Goal: Task Accomplishment & Management: Use online tool/utility

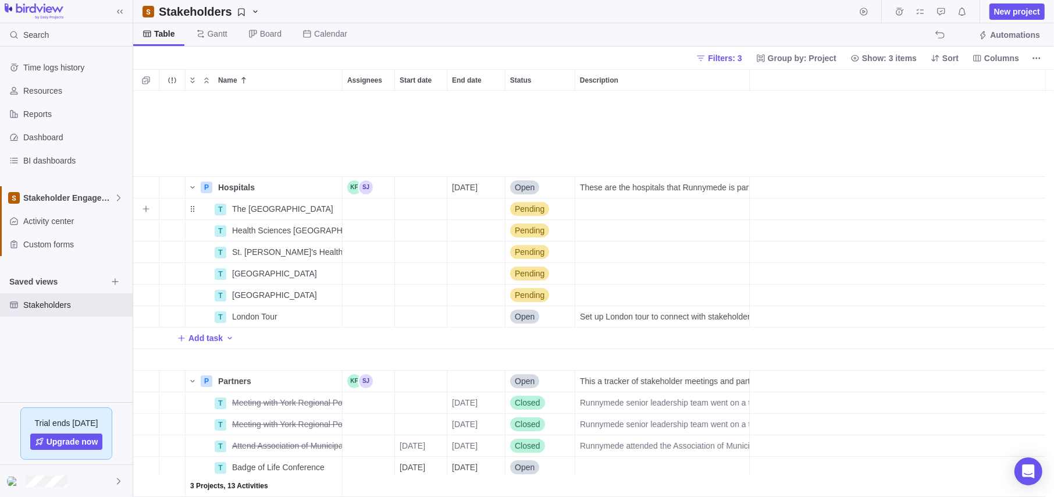
scroll to position [397, 912]
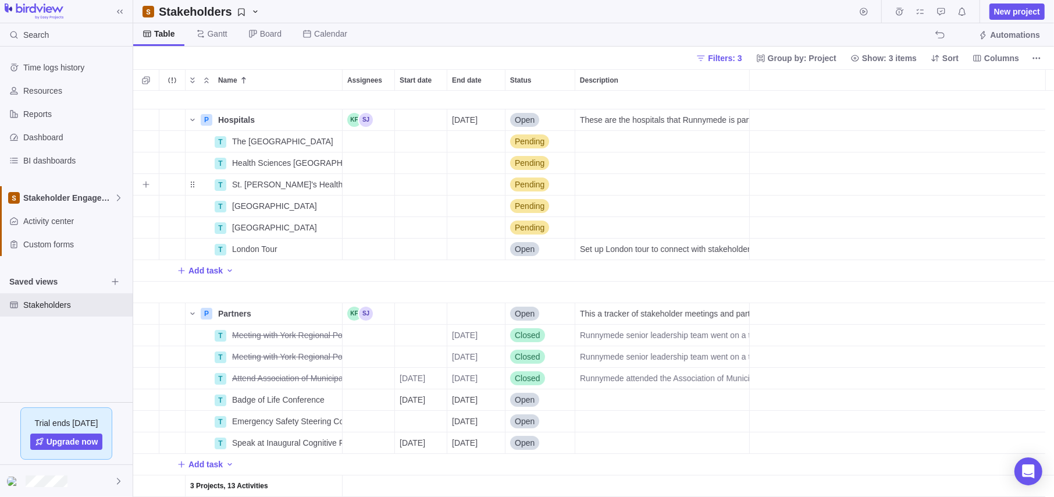
click at [853, 190] on div "grid" at bounding box center [897, 185] width 295 height 22
click at [804, 191] on div "grid" at bounding box center [897, 185] width 295 height 22
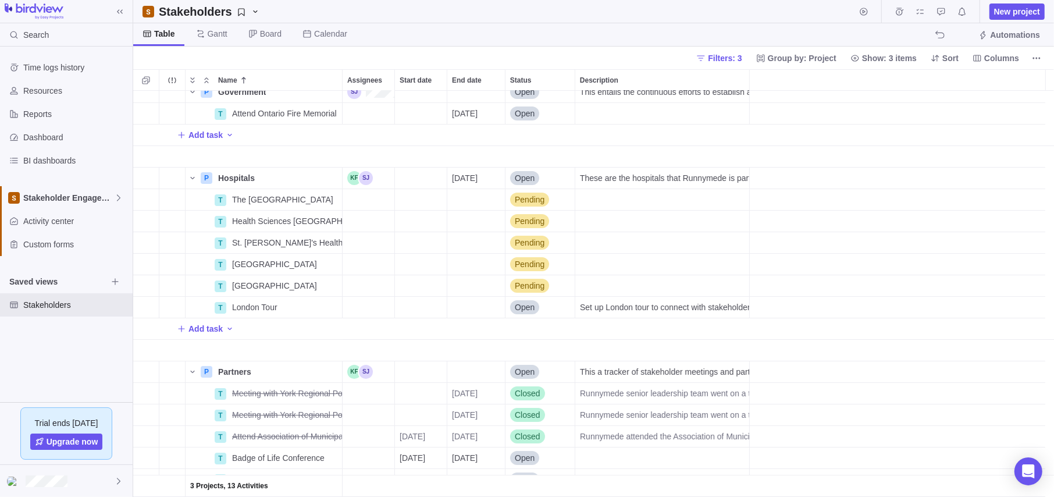
scroll to position [0, 0]
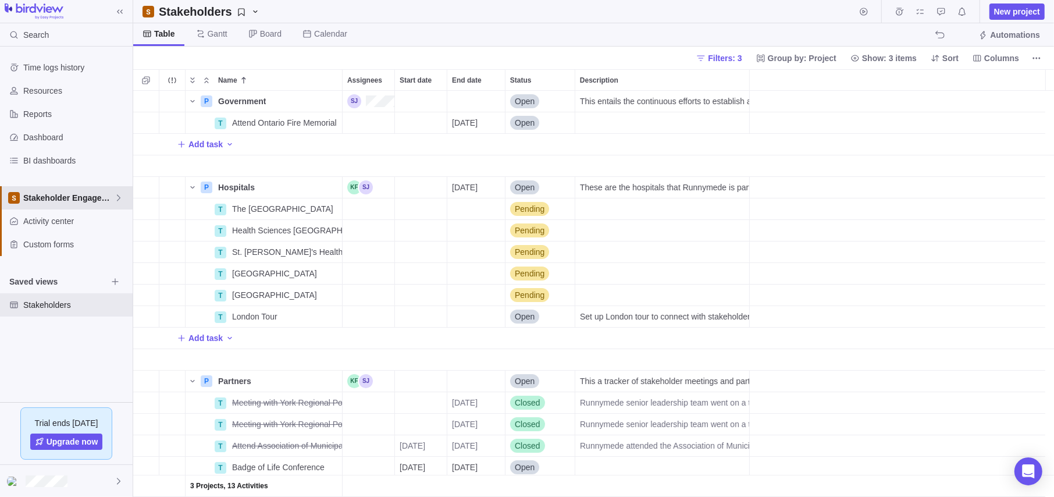
click at [65, 201] on span "Stakeholder Engagement" at bounding box center [68, 198] width 91 height 12
click at [51, 223] on span "Main" at bounding box center [66, 225] width 71 height 12
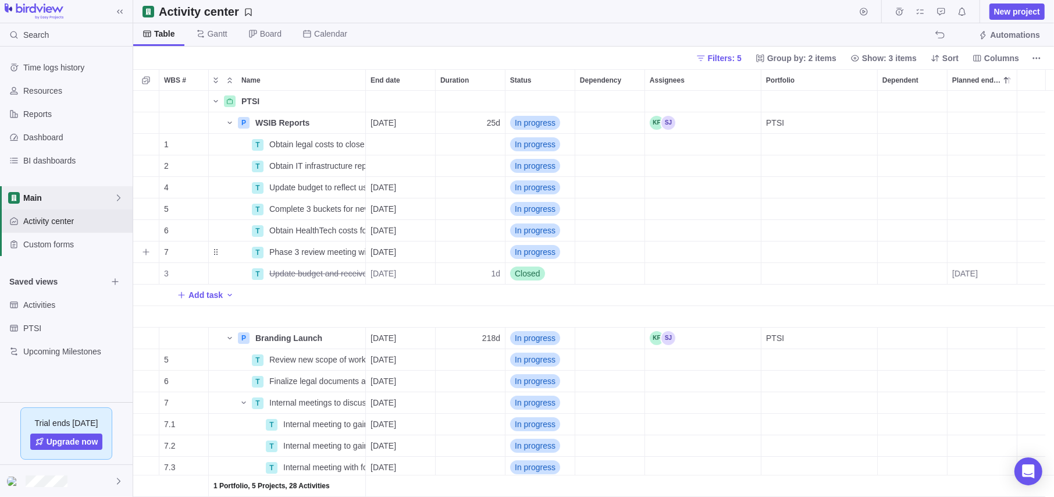
scroll to position [397, 912]
click at [204, 28] on span "Gantt" at bounding box center [212, 34] width 50 height 23
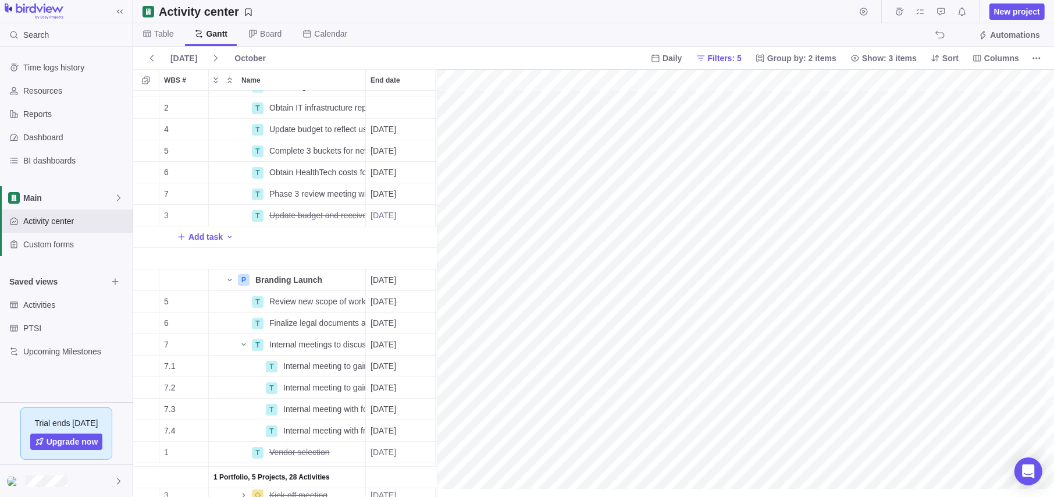
scroll to position [116, 0]
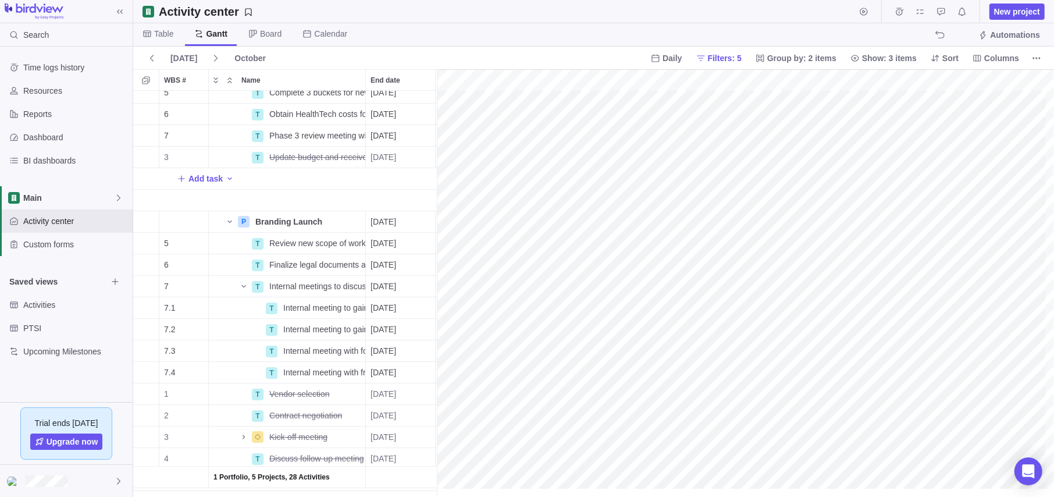
click at [715, 266] on div "gantt" at bounding box center [745, 283] width 617 height 428
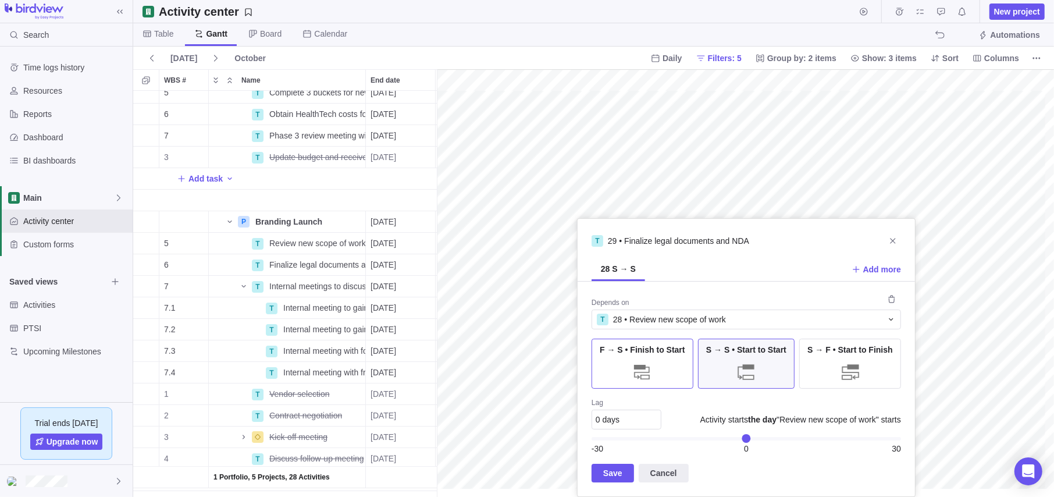
click at [678, 368] on div "F → S • Finish to Start" at bounding box center [642, 363] width 102 height 50
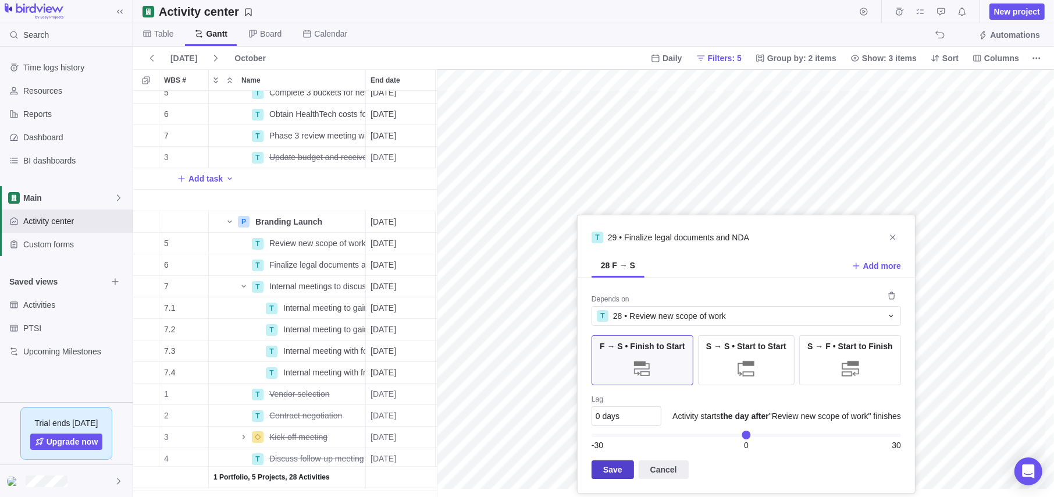
click at [616, 472] on span "Save" at bounding box center [612, 469] width 19 height 14
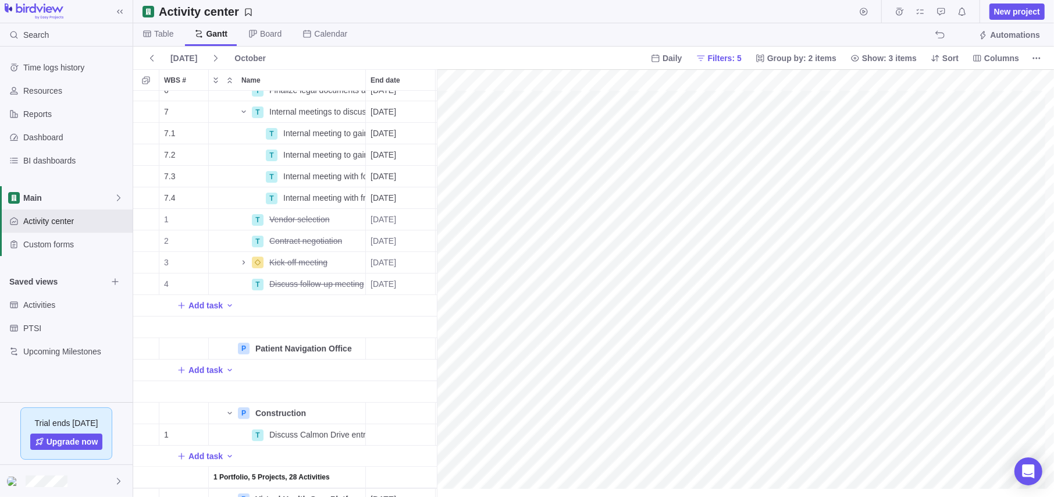
scroll to position [233, 0]
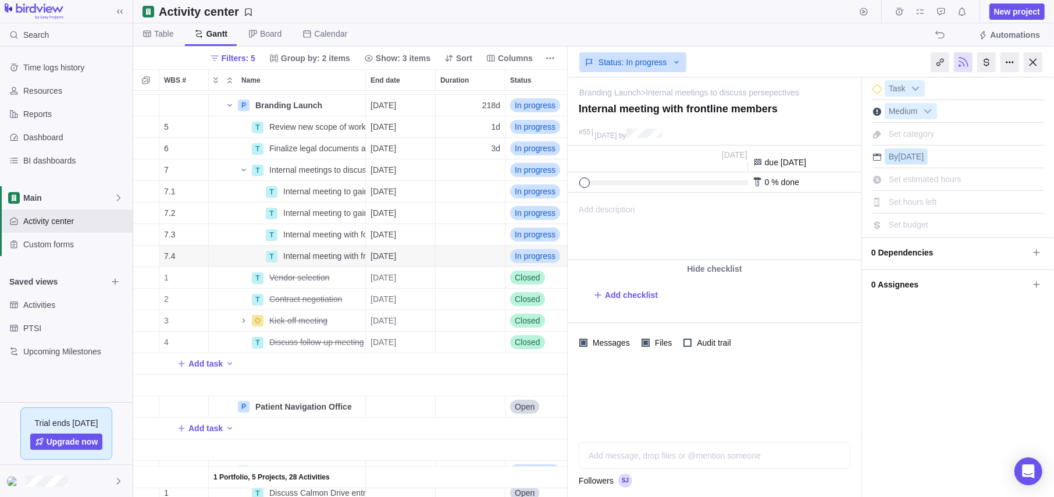
click at [915, 159] on span "[DATE]" at bounding box center [911, 156] width 26 height 9
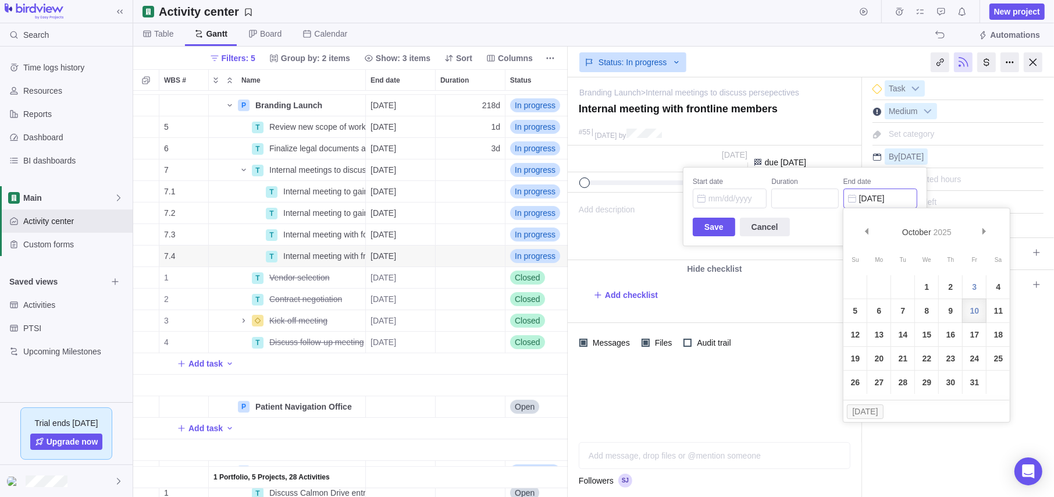
click at [874, 198] on input "[DATE]" at bounding box center [880, 198] width 74 height 20
click at [931, 333] on link "15" at bounding box center [926, 334] width 23 height 23
type input "[DATE]"
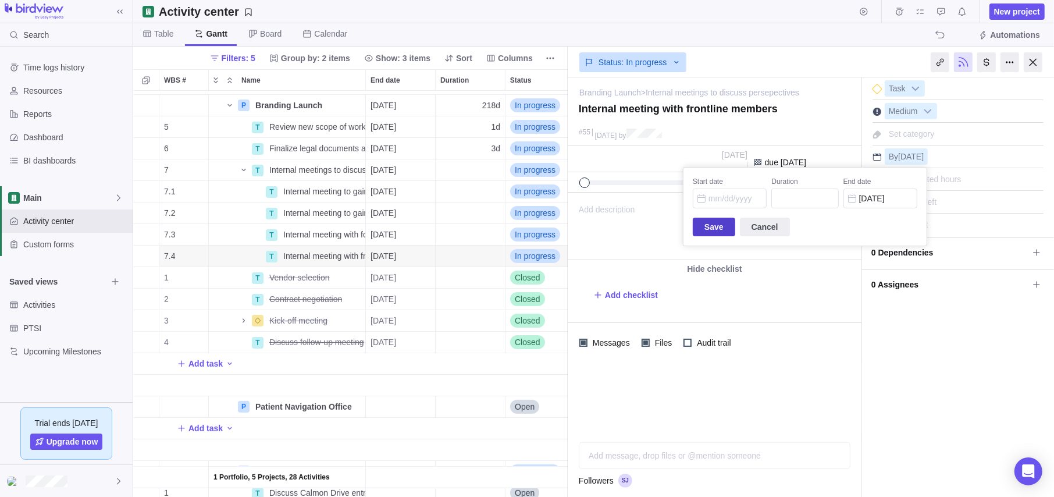
click at [708, 229] on span "Save" at bounding box center [713, 227] width 19 height 14
click at [1031, 61] on div at bounding box center [1033, 62] width 19 height 20
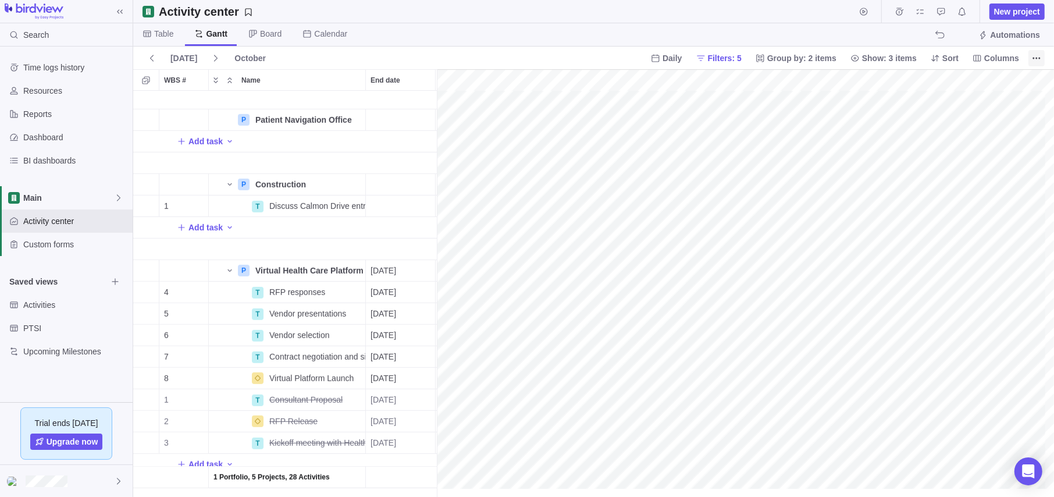
click at [1039, 56] on icon "More actions" at bounding box center [1036, 58] width 9 height 9
click at [915, 152] on span "Export to CSV" at bounding box center [907, 148] width 52 height 12
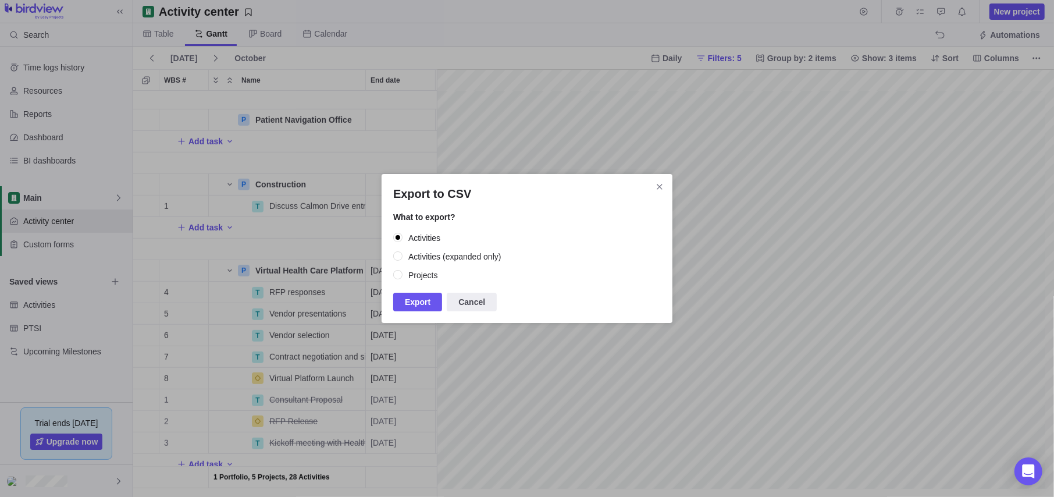
click at [398, 278] on input "Projects" at bounding box center [398, 275] width 10 height 10
radio input "true"
click at [427, 302] on span "Export" at bounding box center [418, 302] width 26 height 14
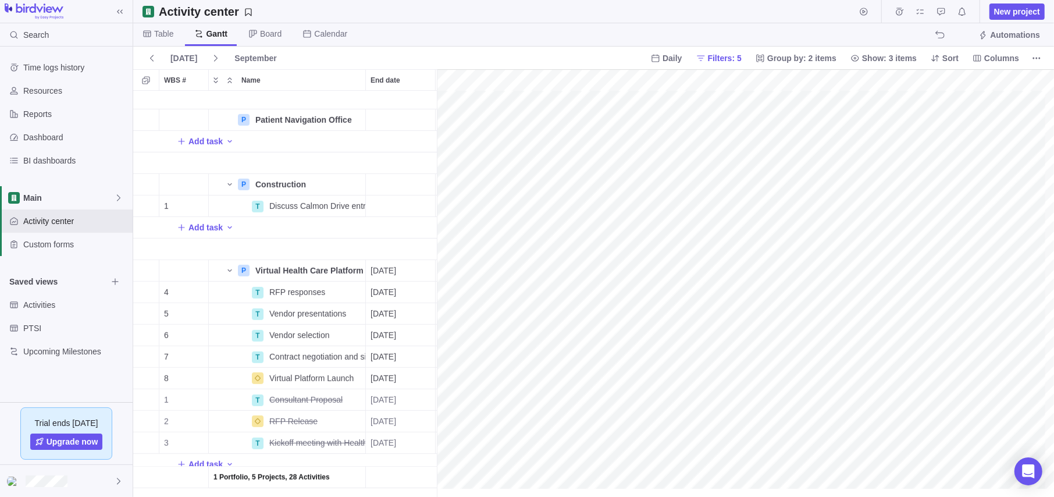
scroll to position [528, 1909]
click at [1029, 60] on span "More actions" at bounding box center [1036, 58] width 16 height 16
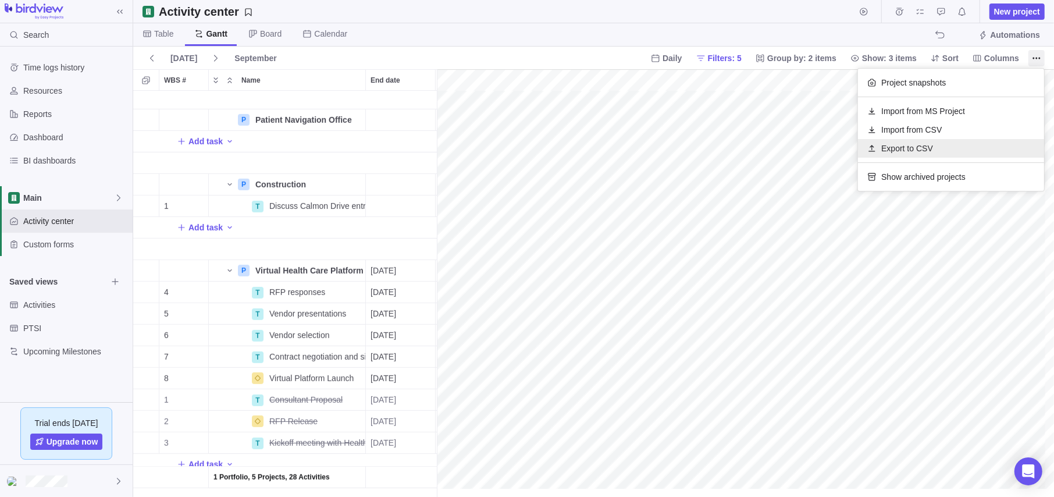
click at [946, 154] on div "Export to CSV" at bounding box center [951, 148] width 186 height 19
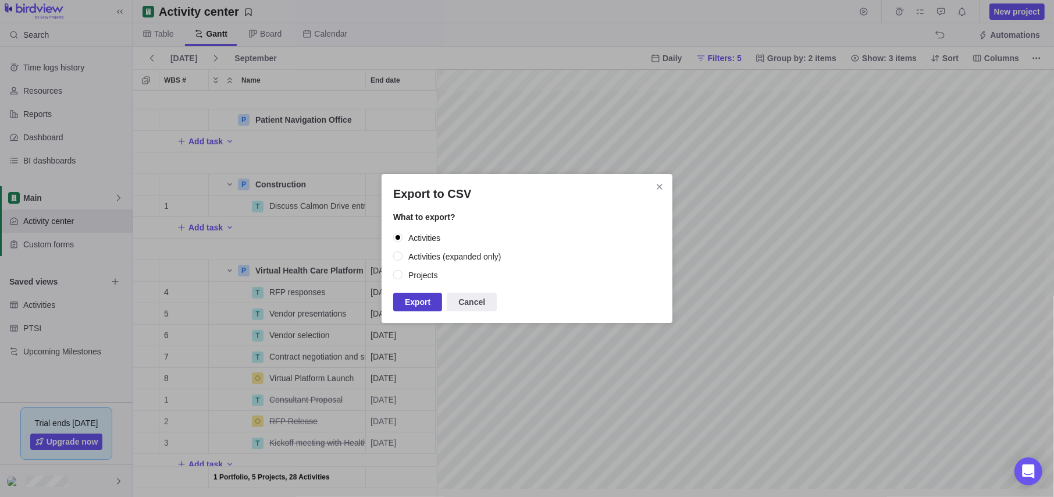
click at [416, 298] on span "Export" at bounding box center [418, 302] width 26 height 14
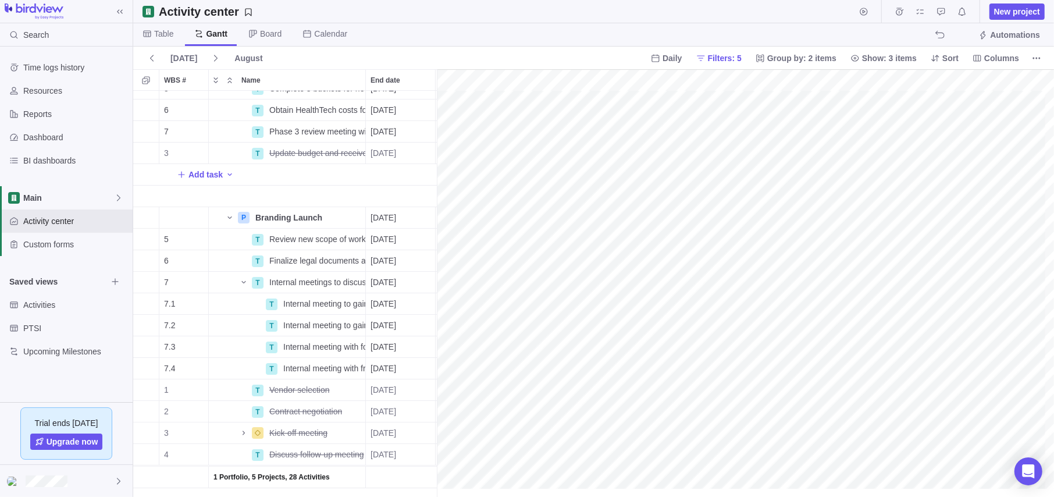
scroll to position [120, 71]
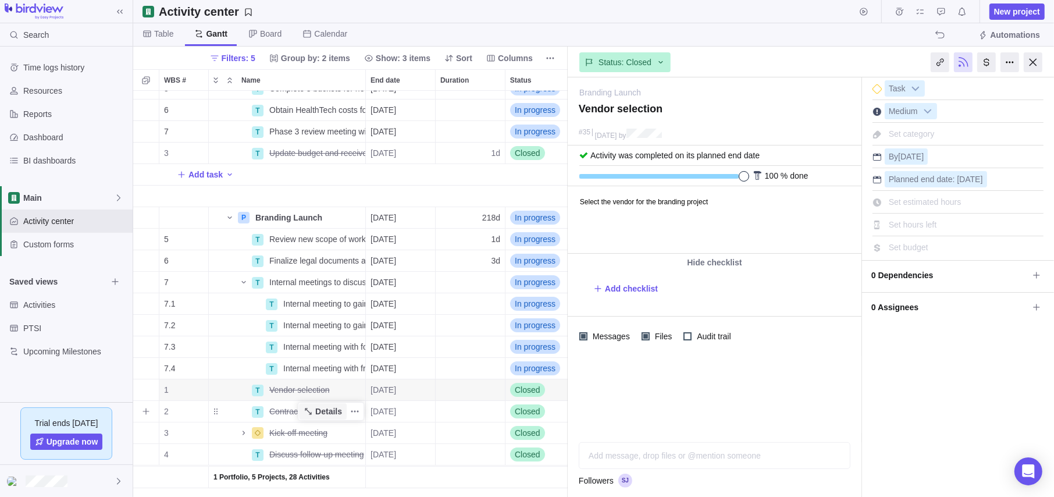
click at [329, 408] on span "Details" at bounding box center [328, 411] width 27 height 12
click at [287, 389] on span "Vendor selection" at bounding box center [299, 390] width 60 height 12
click at [453, 387] on div "1 Portfolio, 5 Projects, 28 Activities 5 T Complete 3 buckets for new funding D…" at bounding box center [350, 294] width 434 height 406
click at [335, 389] on span "Details" at bounding box center [328, 390] width 27 height 12
click at [995, 273] on span "0 Dependencies" at bounding box center [949, 275] width 157 height 20
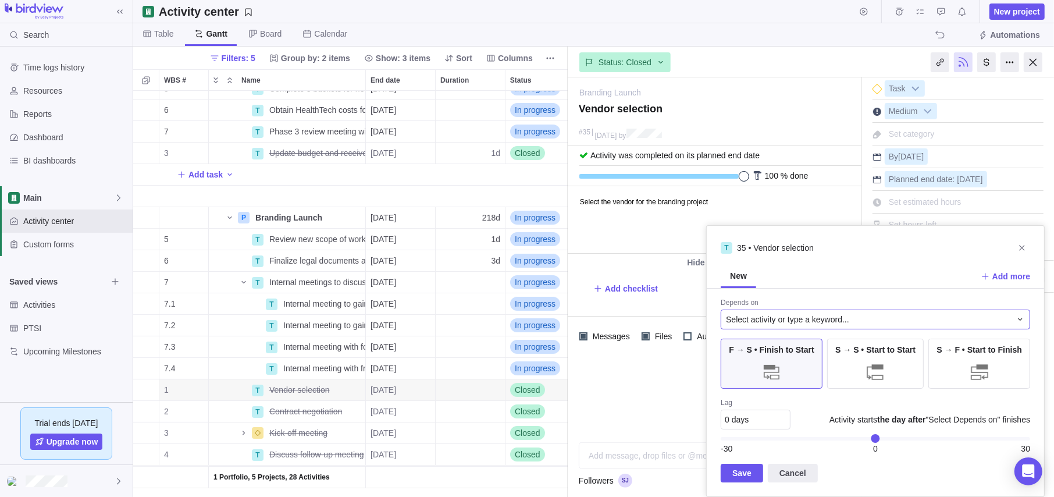
click at [817, 314] on span "Select activity or type a keyword..." at bounding box center [787, 319] width 123 height 12
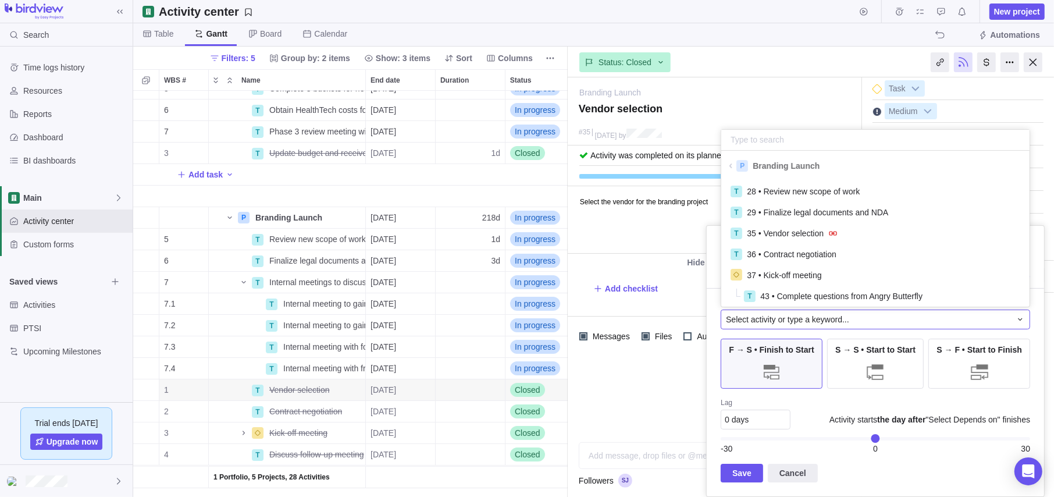
scroll to position [122, 300]
click at [817, 314] on span "Select activity or type a keyword..." at bounding box center [787, 319] width 123 height 12
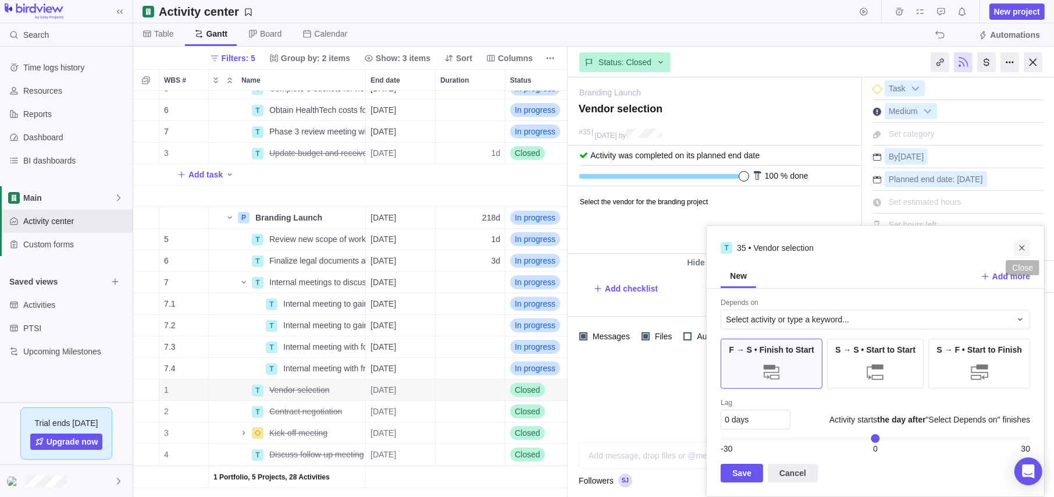
click at [1021, 244] on icon "Close" at bounding box center [1021, 247] width 9 height 9
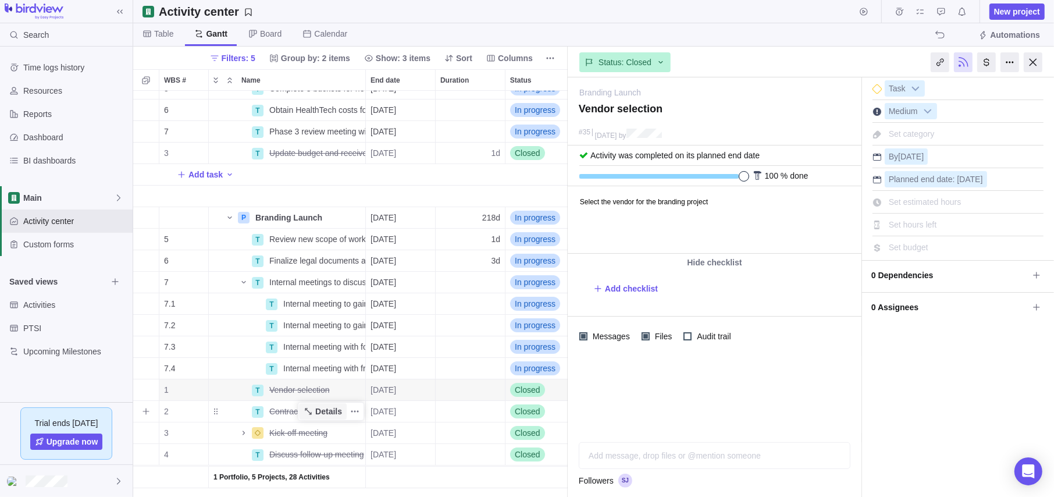
click at [333, 409] on span "Details" at bounding box center [328, 411] width 27 height 12
click at [932, 283] on span "0 Dependencies" at bounding box center [949, 275] width 157 height 20
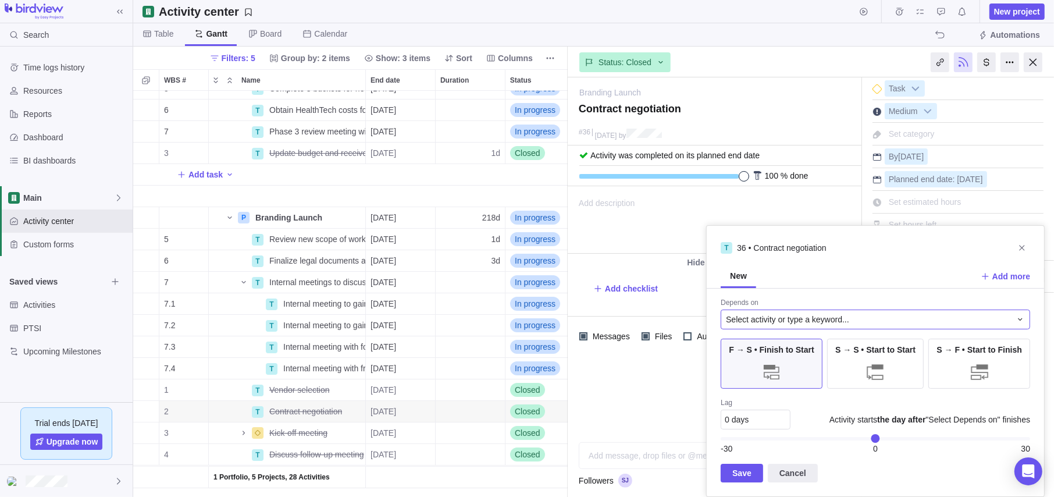
click at [772, 318] on span "Select activity or type a keyword..." at bounding box center [787, 319] width 123 height 12
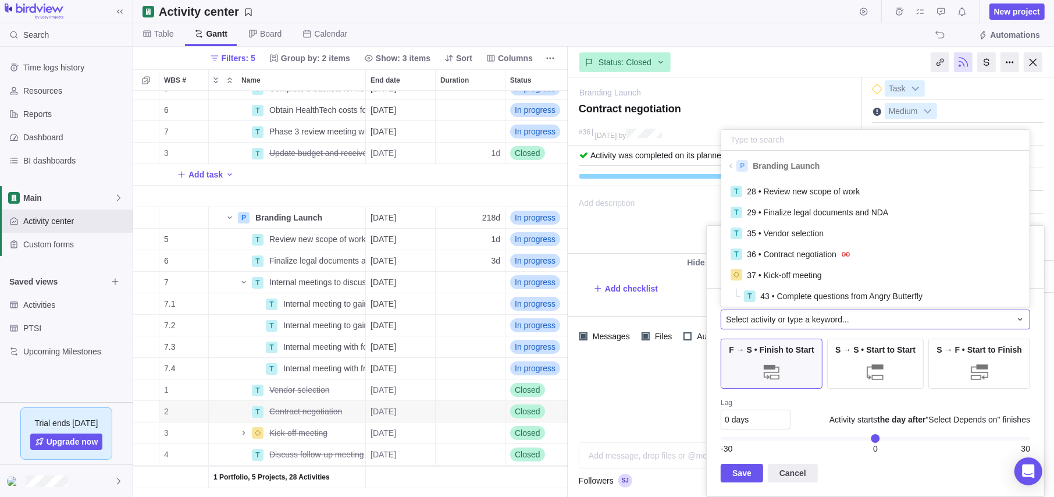
scroll to position [9, 9]
click at [794, 223] on div "T 35 • Vendor selection" at bounding box center [875, 233] width 308 height 21
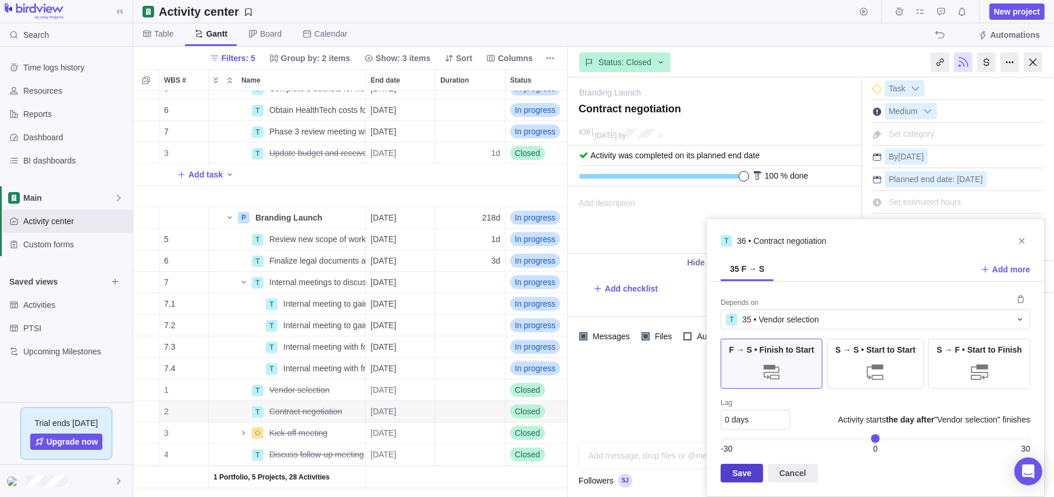
click at [746, 469] on span "Save" at bounding box center [741, 473] width 19 height 14
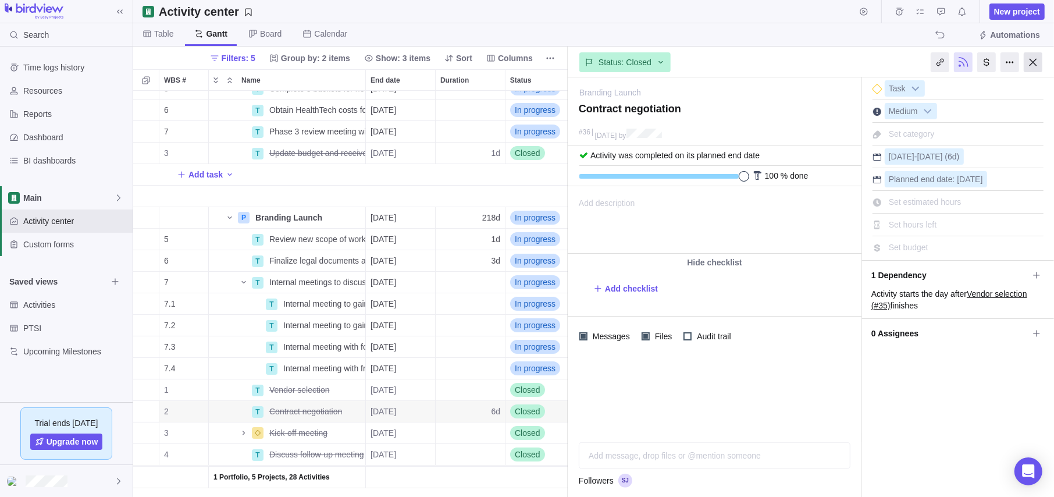
click at [1033, 62] on div at bounding box center [1033, 62] width 19 height 20
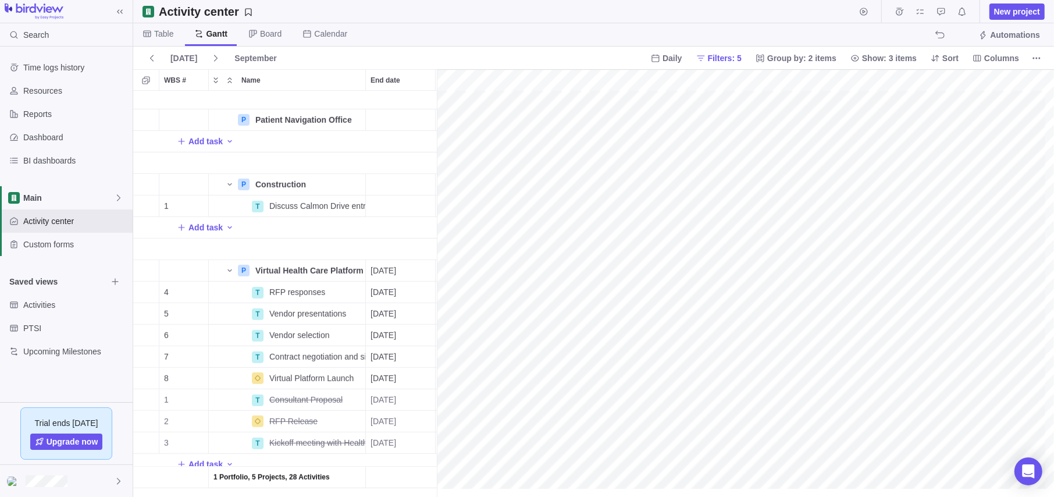
scroll to position [528, 1979]
click at [158, 35] on span "Table" at bounding box center [163, 34] width 19 height 12
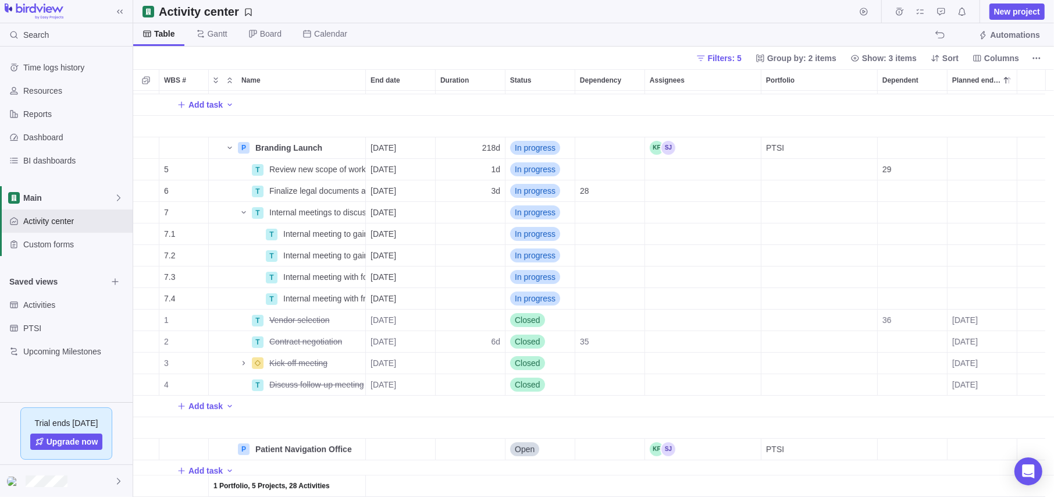
scroll to position [170, 0]
